Goal: Information Seeking & Learning: Learn about a topic

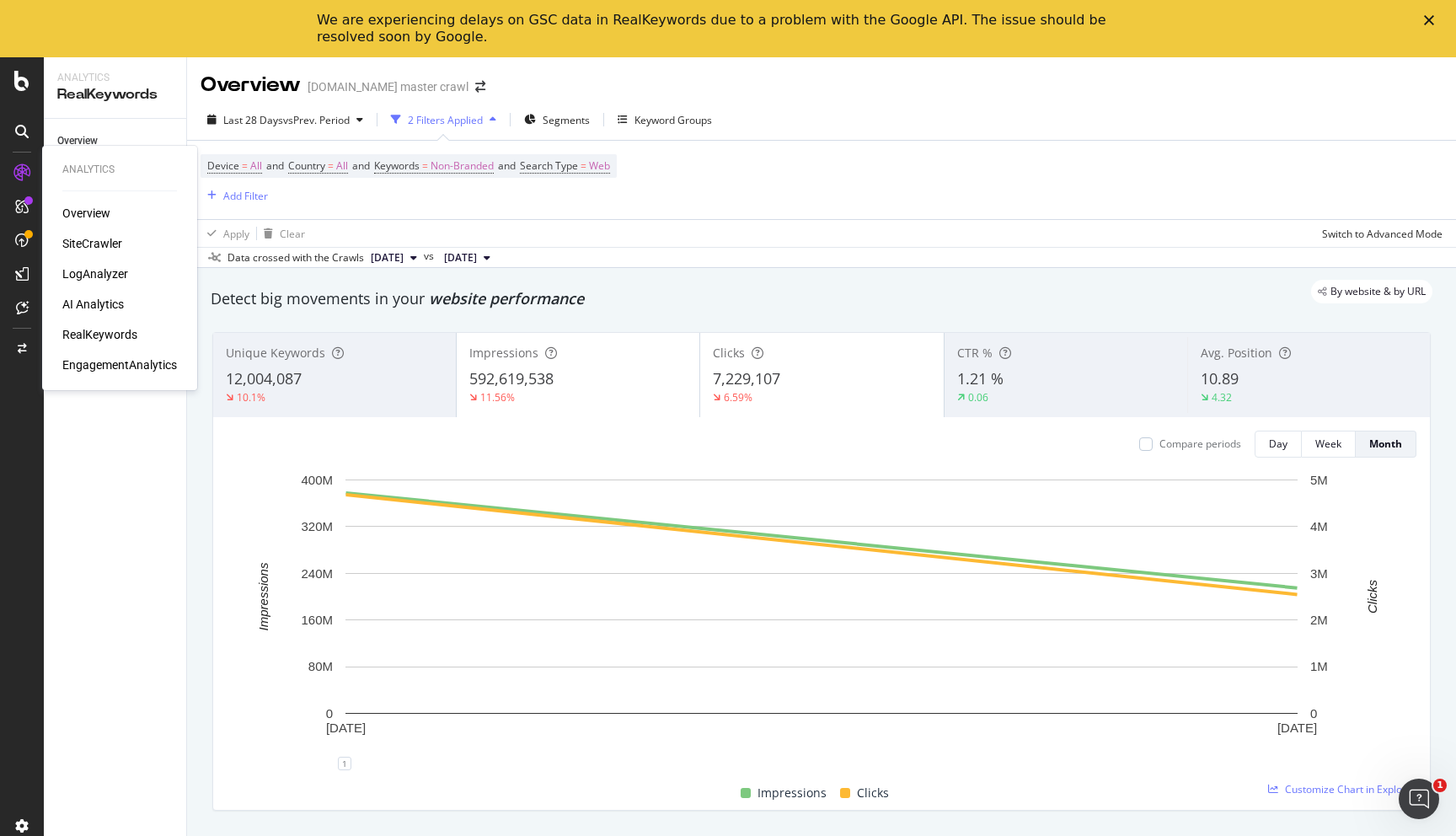
click at [82, 216] on div "Overview" at bounding box center [87, 213] width 48 height 17
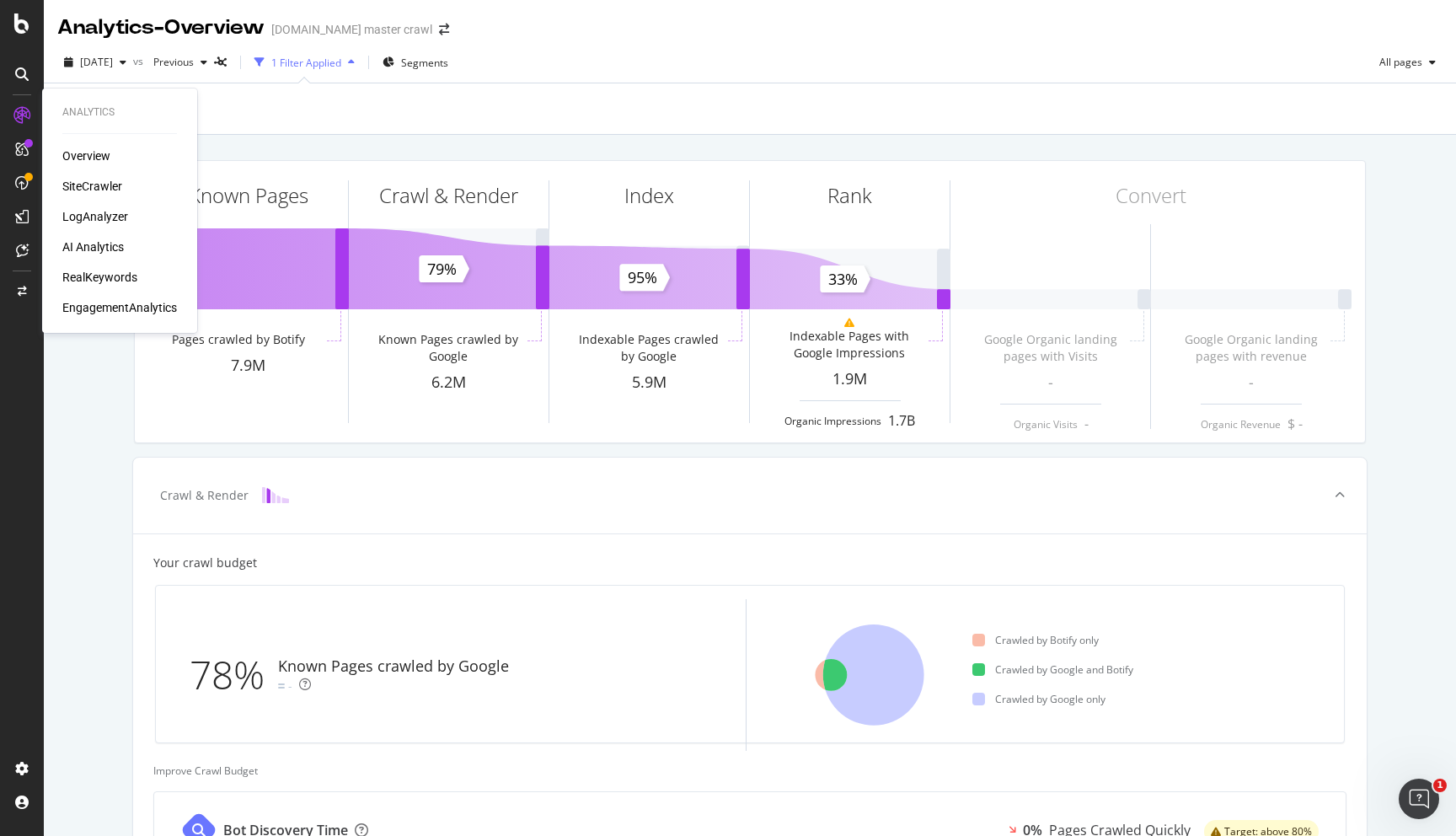
click at [97, 185] on div "SiteCrawler" at bounding box center [92, 186] width 60 height 17
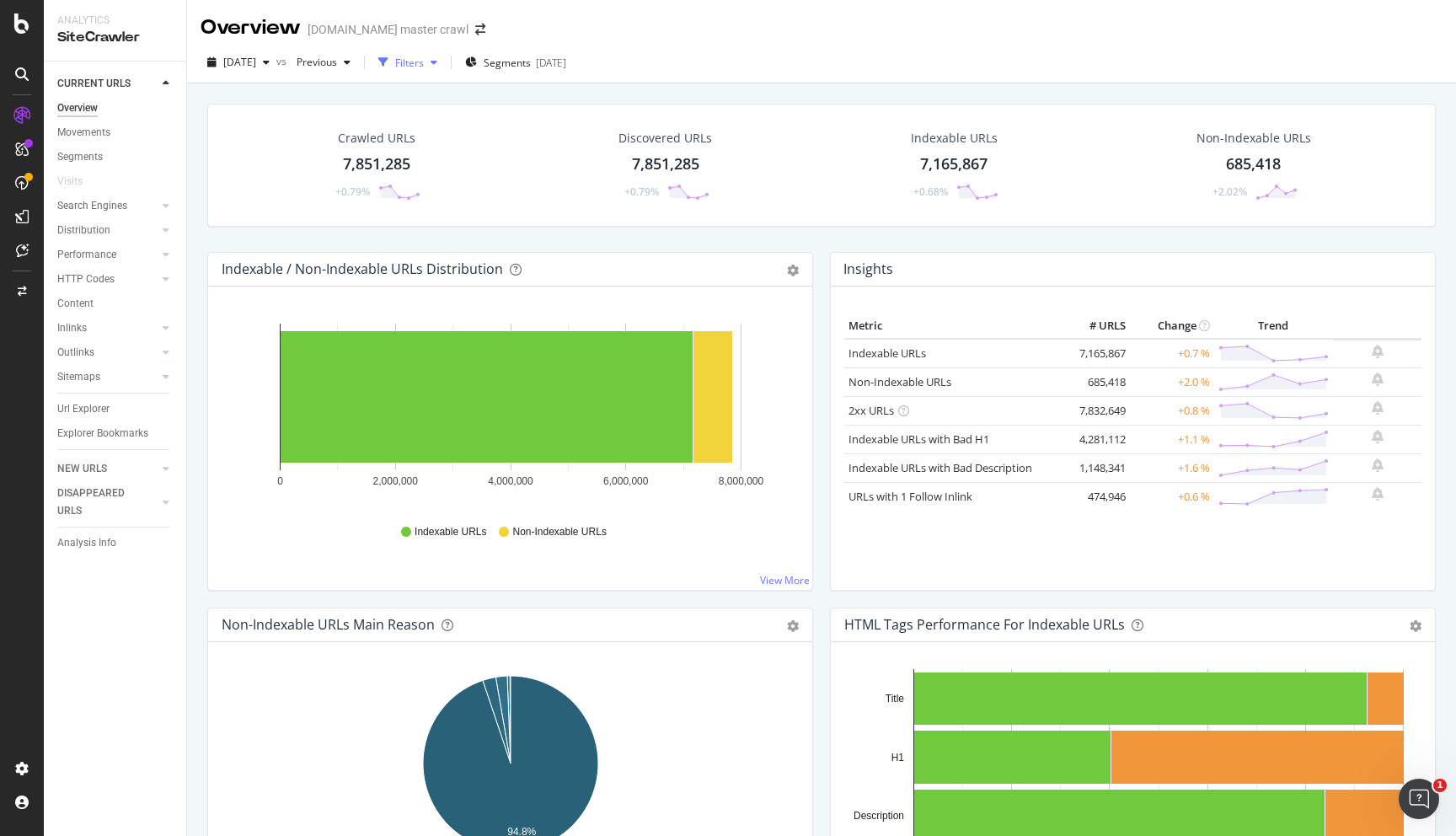
click at [388, 61] on icon "button" at bounding box center [383, 62] width 10 height 10
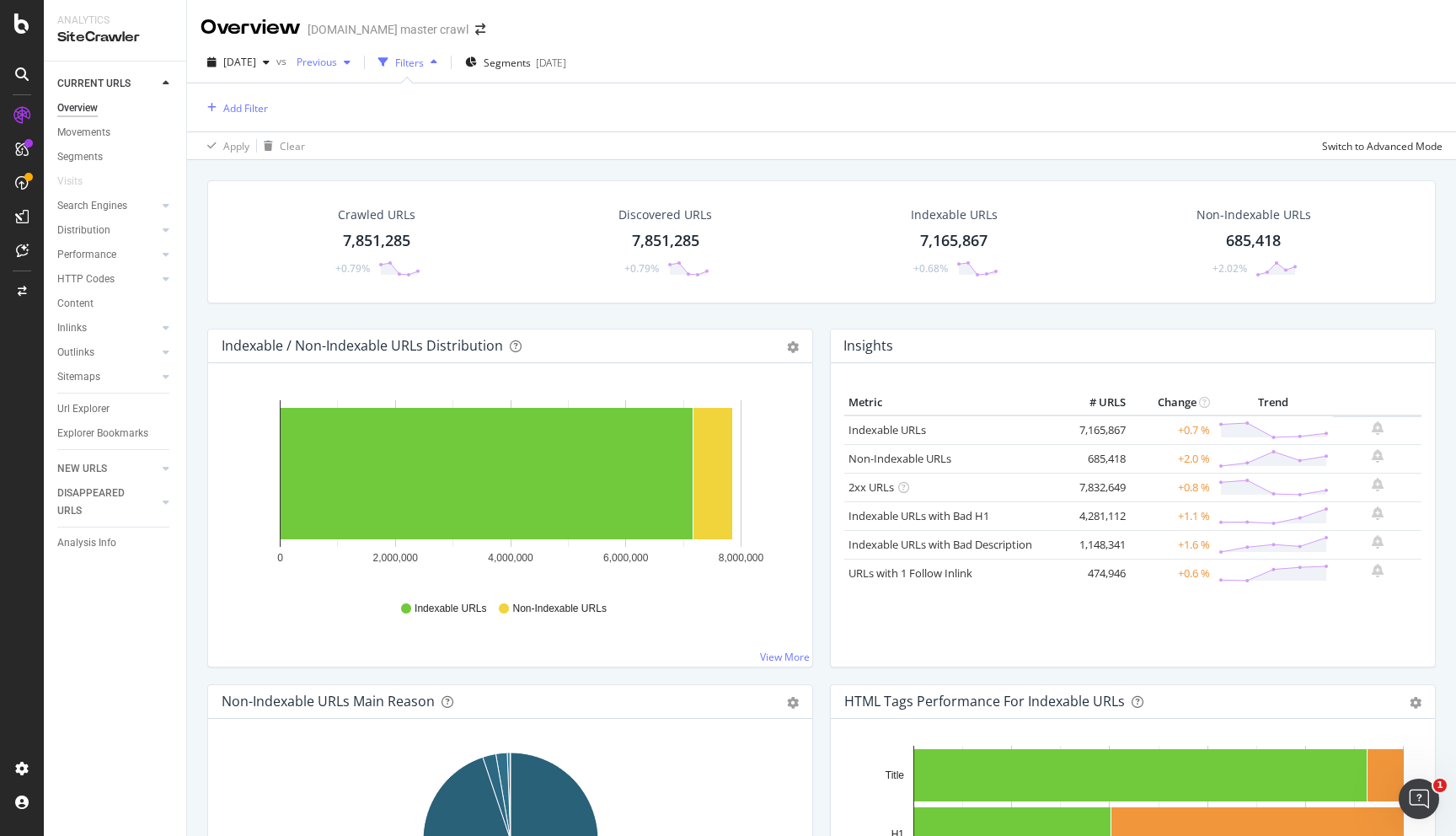
click at [334, 63] on span "Previous" at bounding box center [313, 62] width 48 height 14
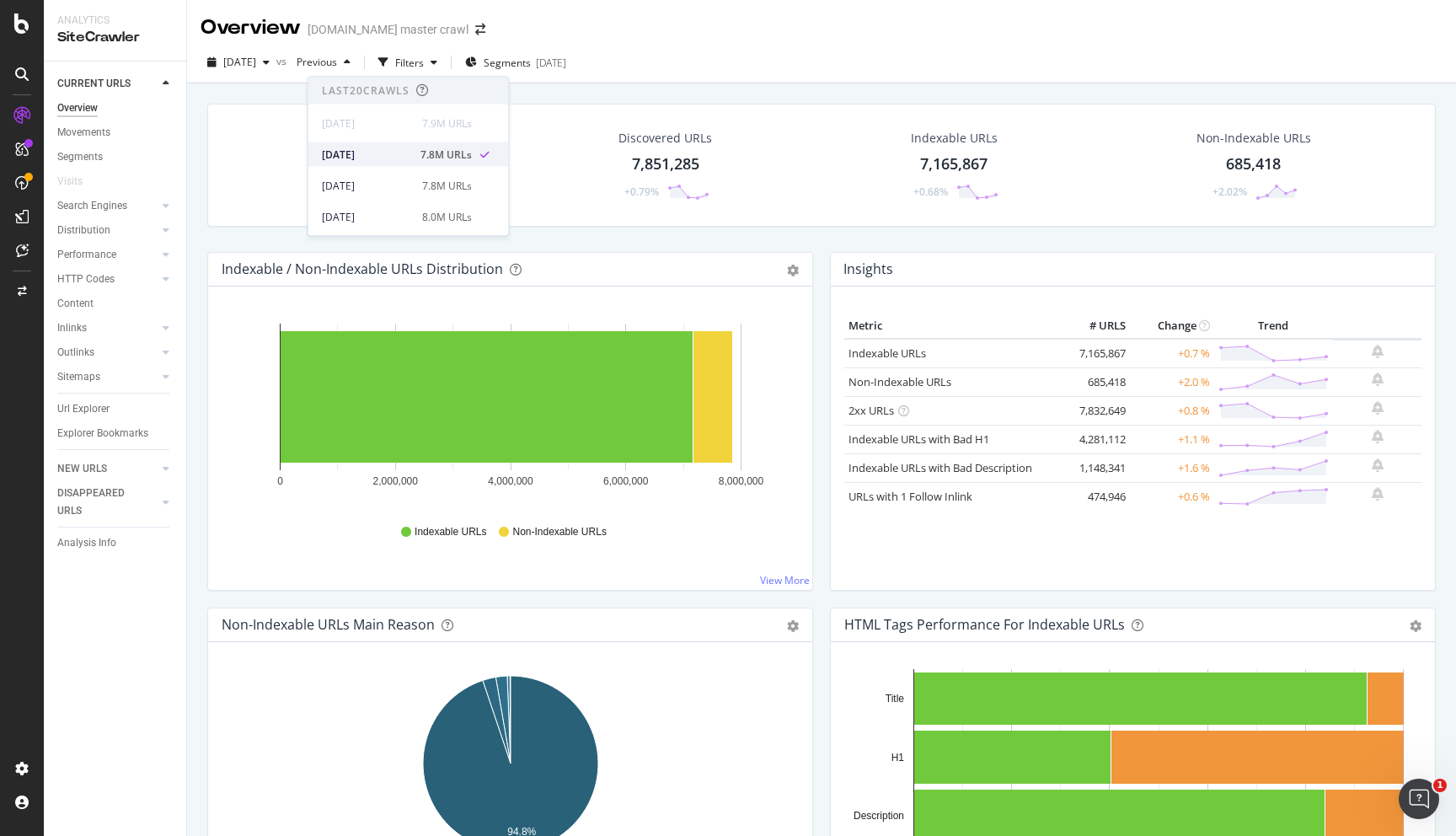
click at [348, 158] on div "[DATE]" at bounding box center [366, 154] width 88 height 15
click at [424, 61] on div "Filters" at bounding box center [409, 62] width 29 height 14
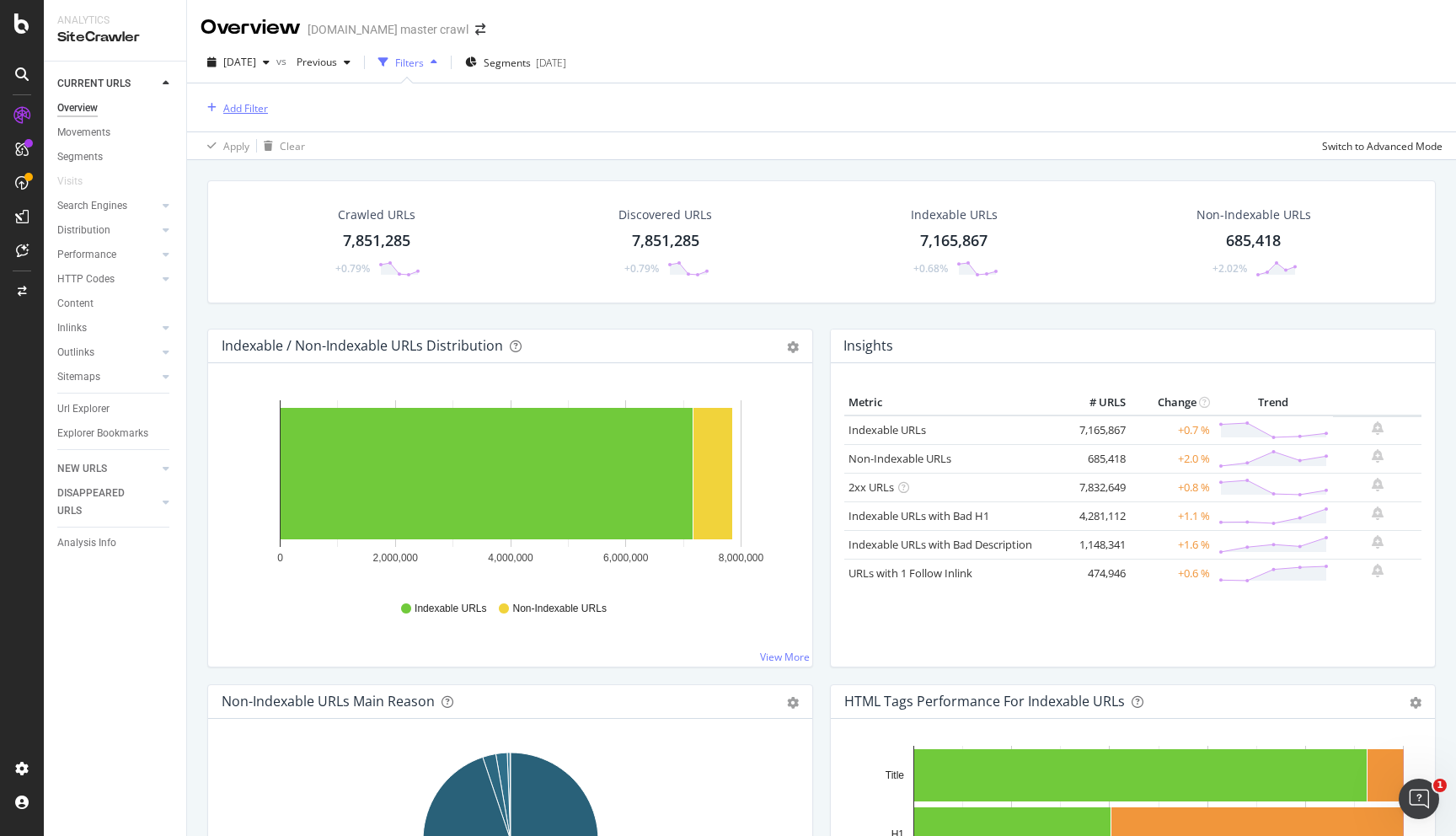
click at [224, 114] on div "Add Filter" at bounding box center [246, 108] width 45 height 14
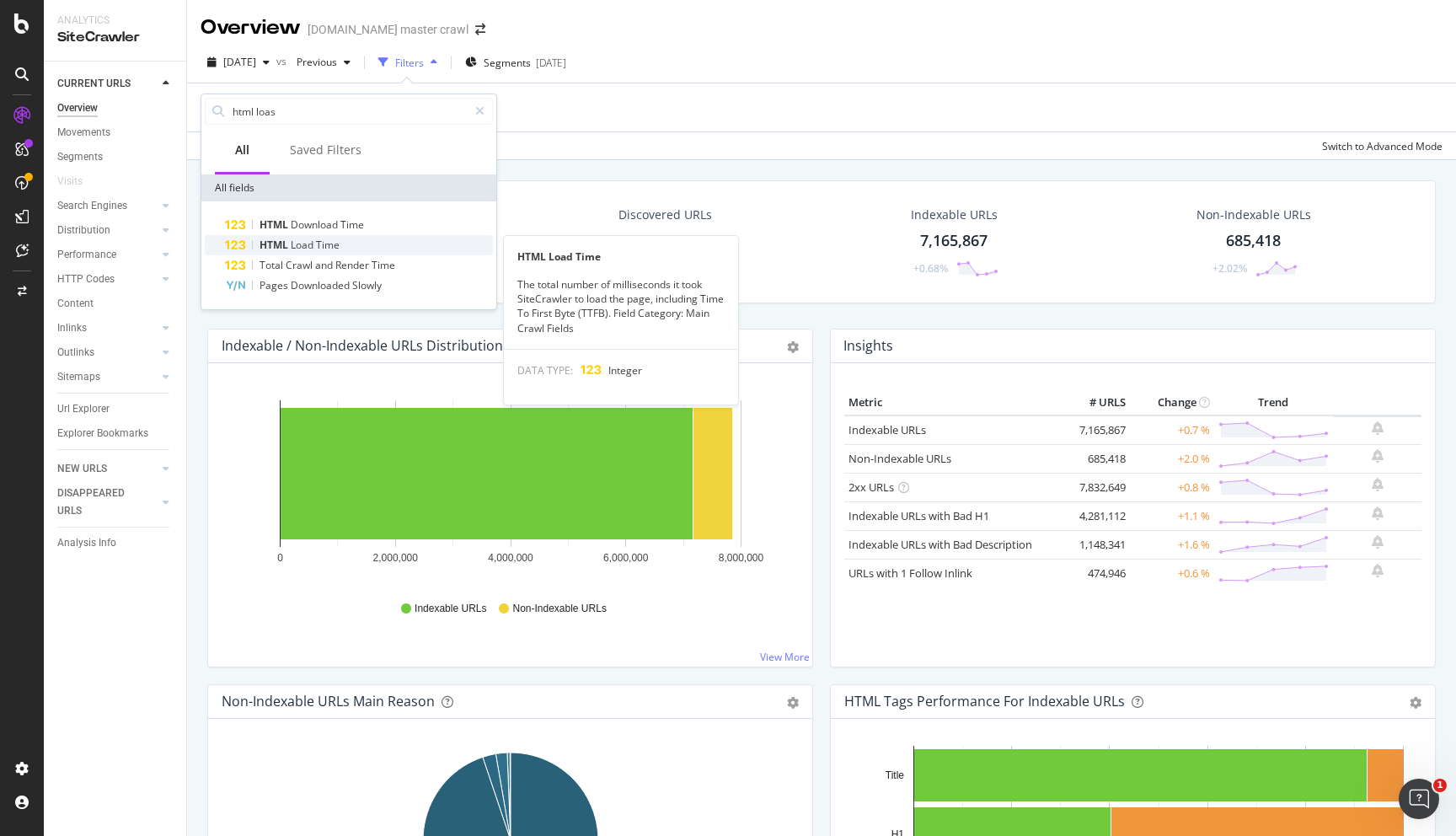
type input "html loas"
click at [307, 243] on span "Load" at bounding box center [303, 244] width 25 height 14
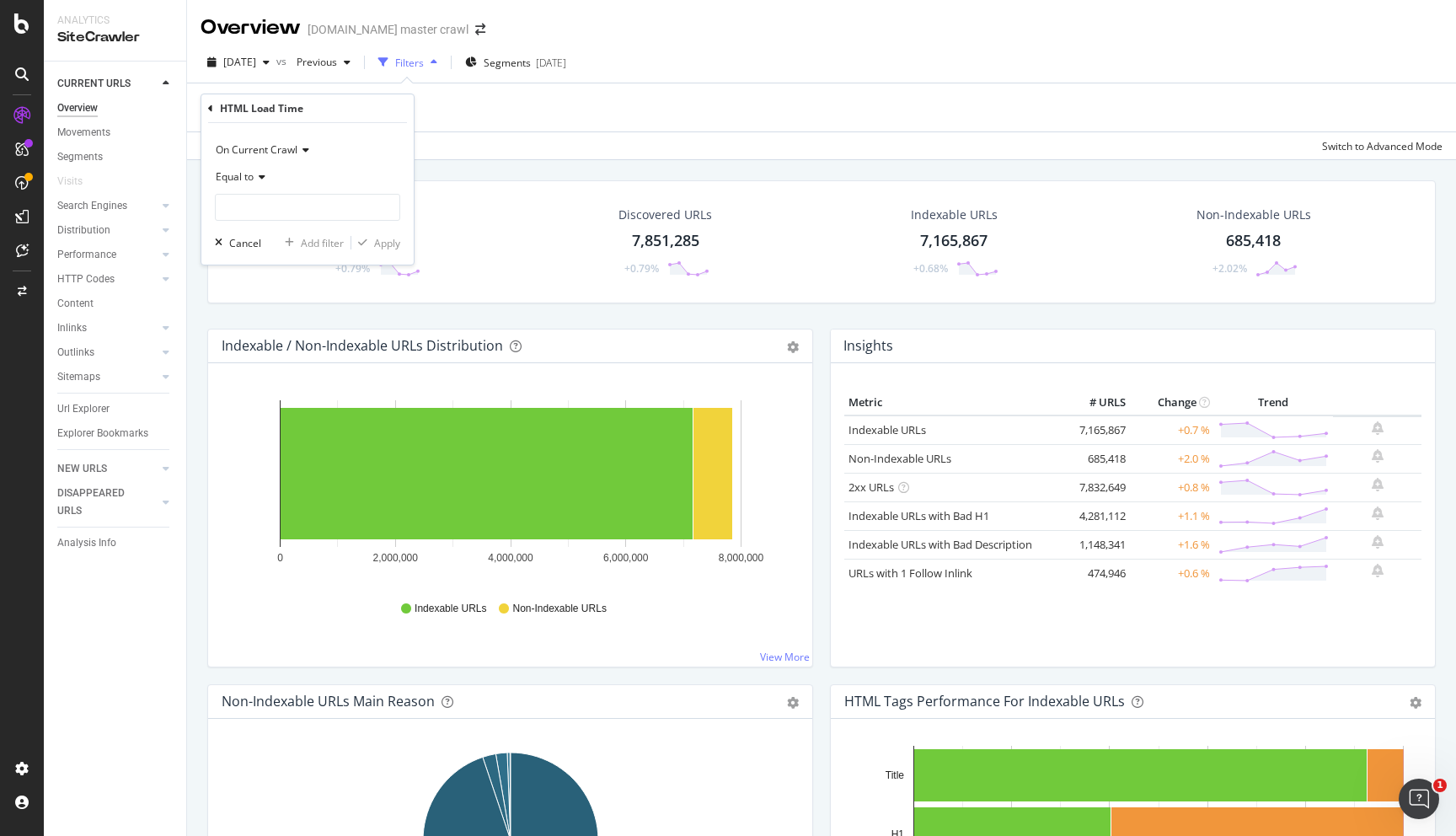
click at [204, 243] on div "On Current Crawl Equal to Cancel Add filter Apply" at bounding box center [307, 194] width 212 height 142
click at [232, 243] on div "Cancel" at bounding box center [245, 242] width 32 height 14
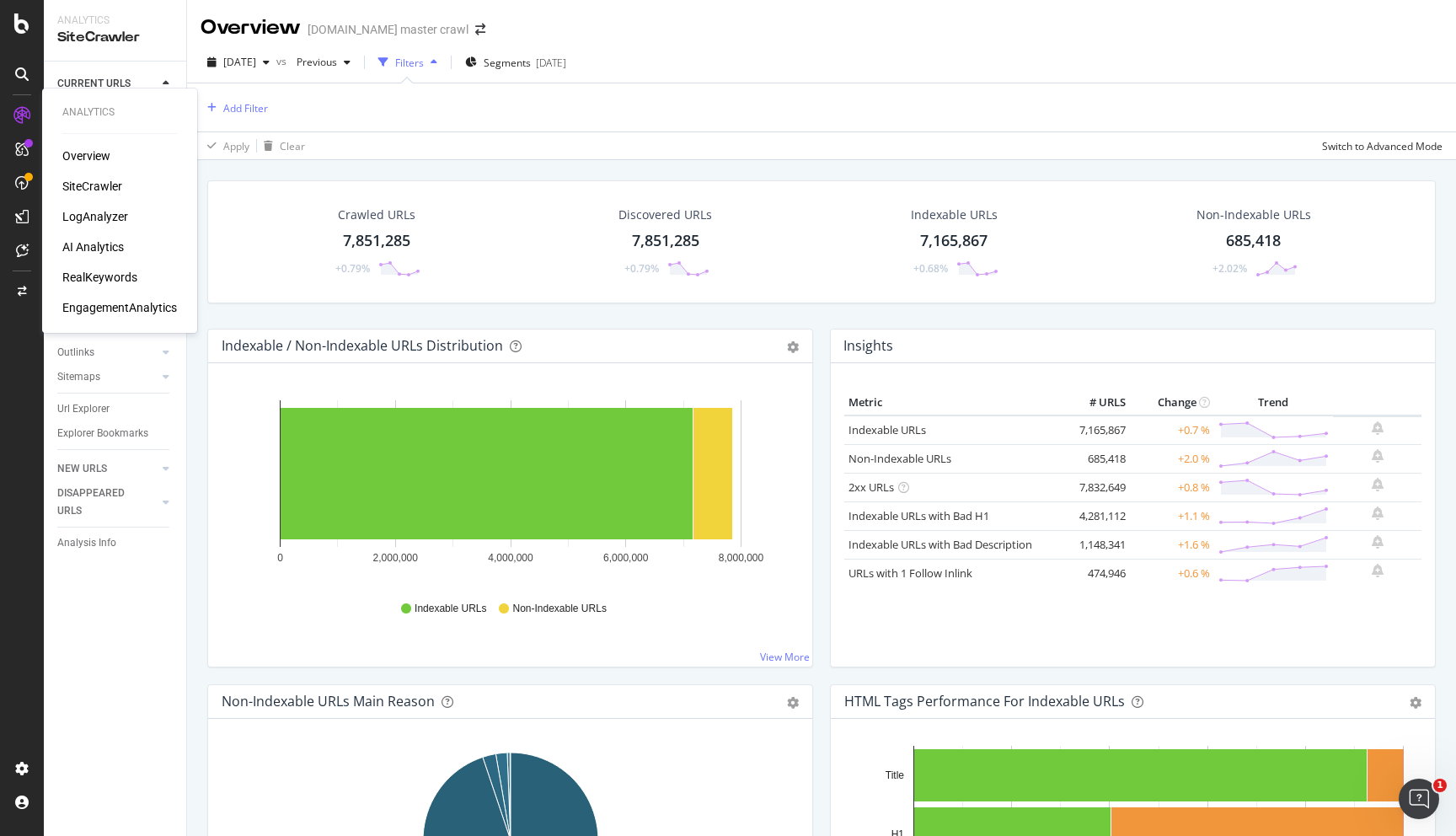
click at [83, 281] on div "RealKeywords" at bounding box center [100, 278] width 75 height 17
